Goal: Navigation & Orientation: Find specific page/section

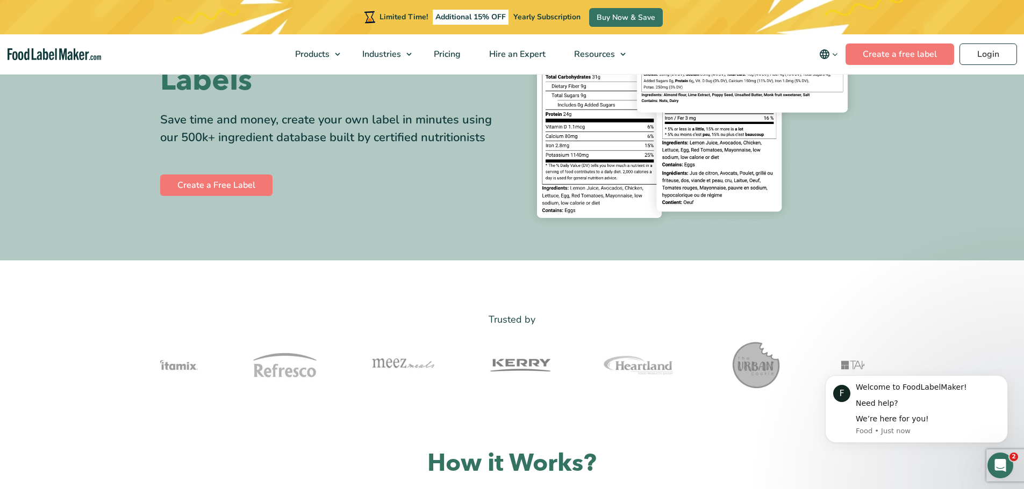
scroll to position [215, 0]
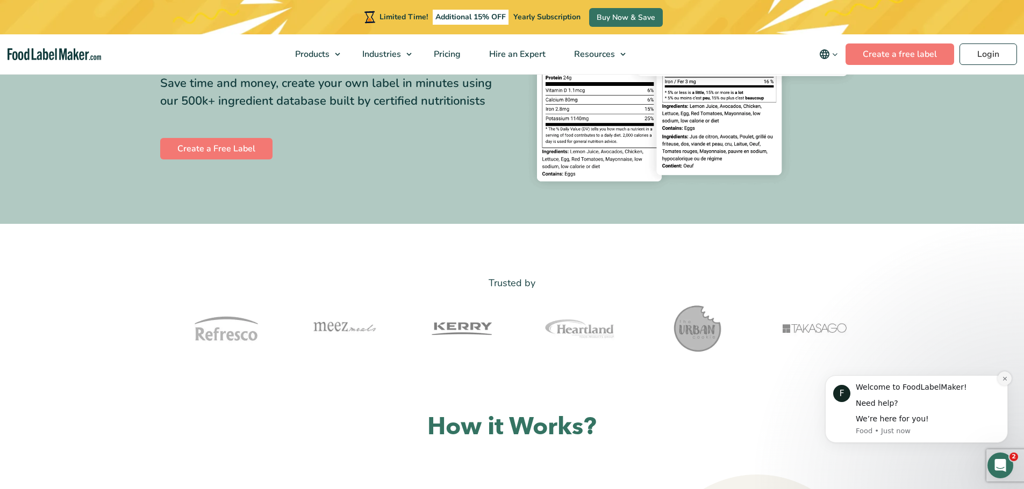
click at [1003, 378] on icon "Dismiss notification" at bounding box center [1004, 379] width 6 height 6
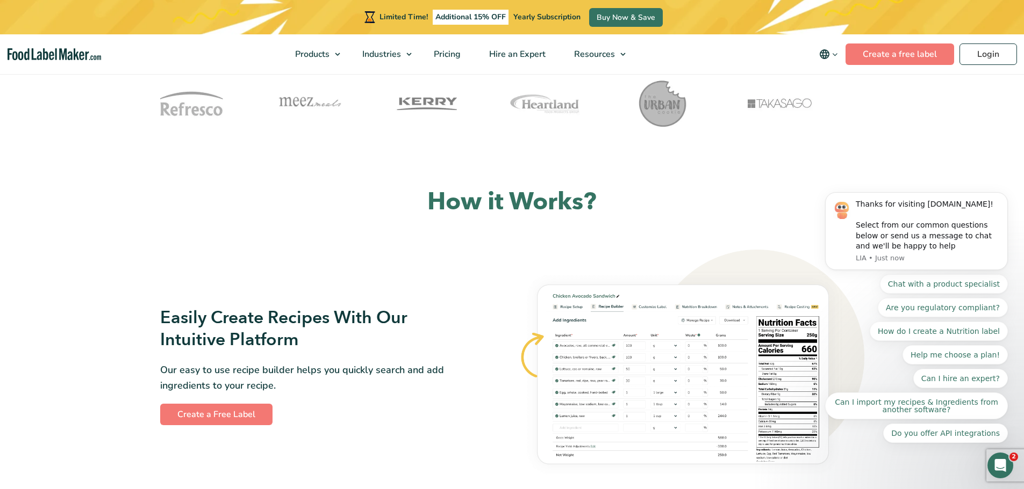
scroll to position [484, 0]
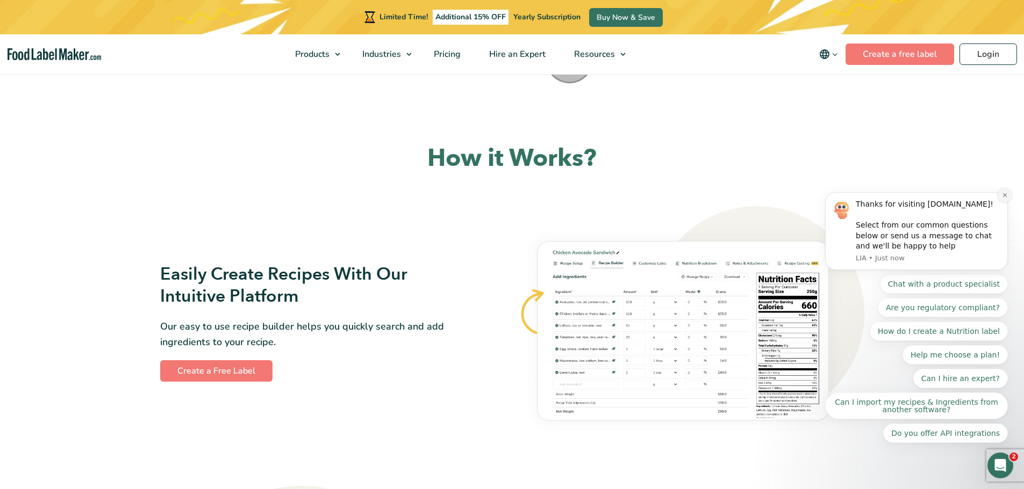
click at [1002, 198] on icon "Dismiss notification" at bounding box center [1004, 195] width 6 height 6
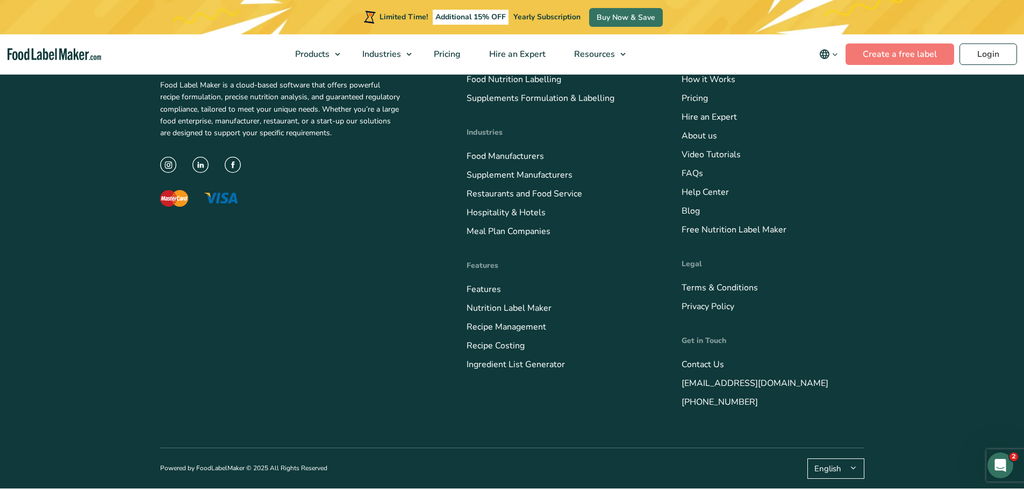
scroll to position [4307, 0]
click at [205, 173] on img at bounding box center [200, 165] width 16 height 16
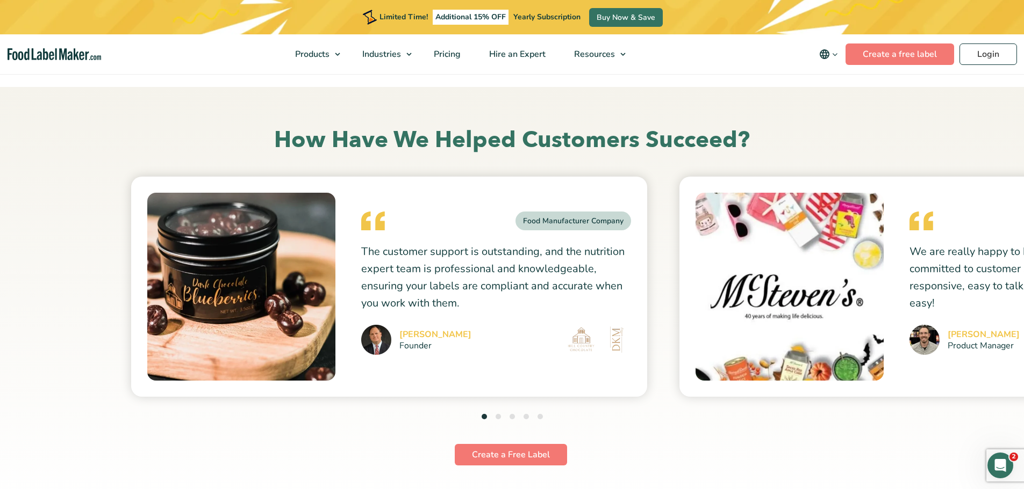
scroll to position [2838, 0]
click at [495, 420] on li "2" at bounding box center [497, 418] width 5 height 15
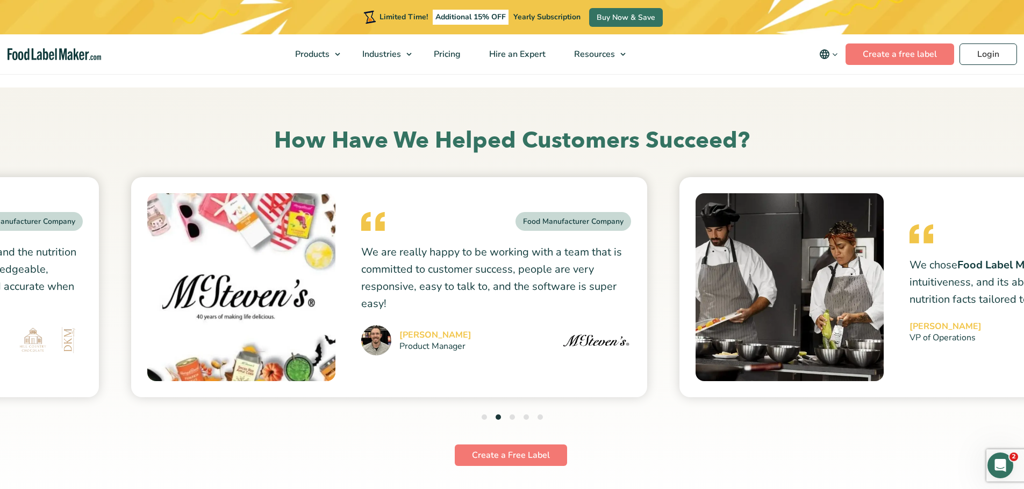
click at [511, 419] on button "3" at bounding box center [511, 417] width 5 height 5
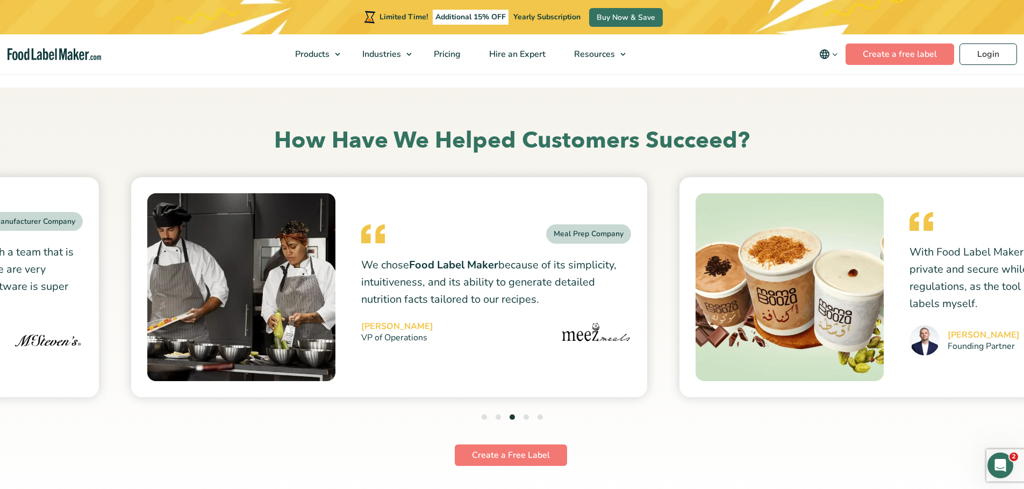
click at [527, 417] on button "4" at bounding box center [525, 417] width 5 height 5
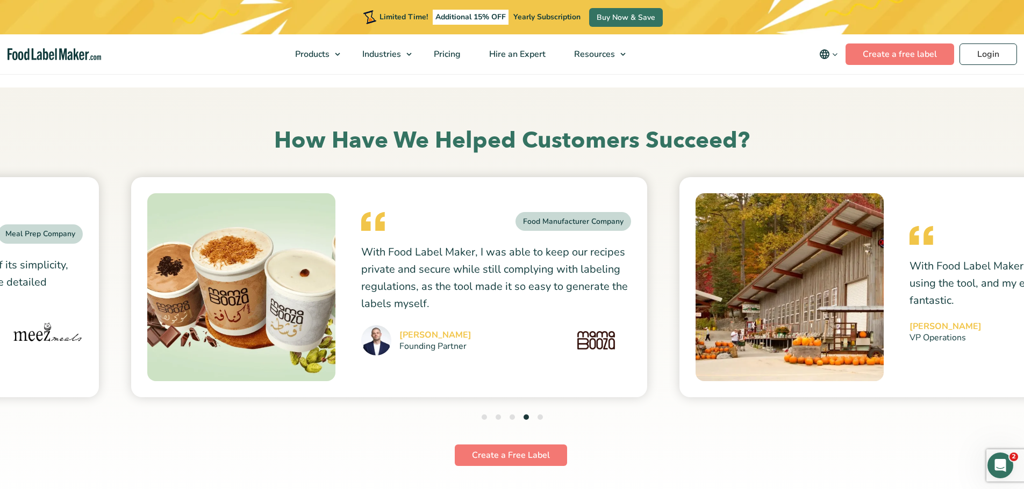
click at [539, 416] on button "5" at bounding box center [539, 417] width 5 height 5
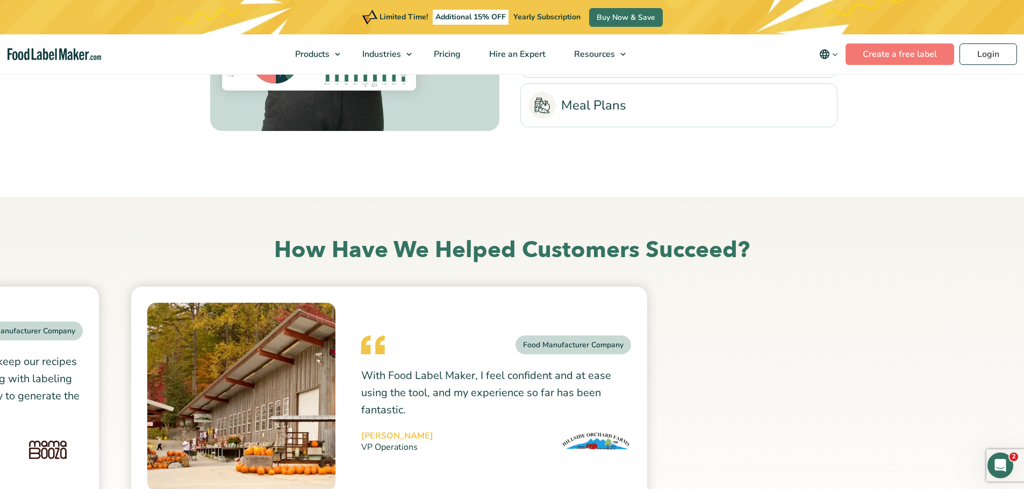
scroll to position [2728, 0]
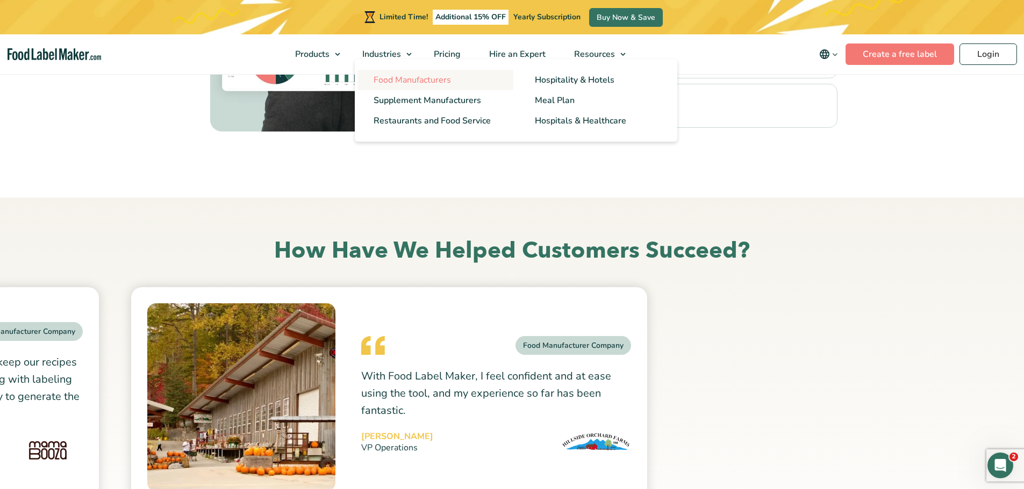
click at [405, 78] on span "Food Manufacturers" at bounding box center [411, 80] width 77 height 12
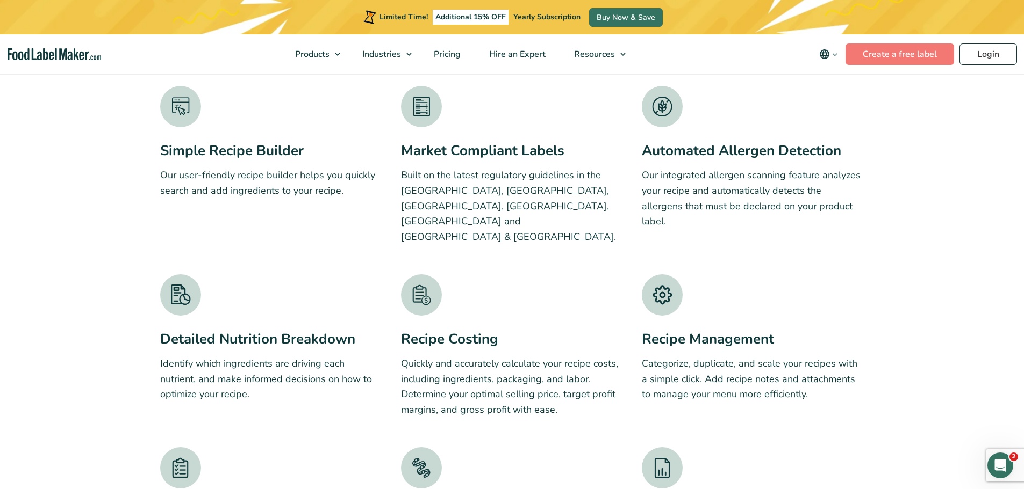
scroll to position [1979, 0]
click at [337, 79] on span "Food Nutrition Labelling" at bounding box center [352, 80] width 96 height 12
